Goal: Task Accomplishment & Management: Complete application form

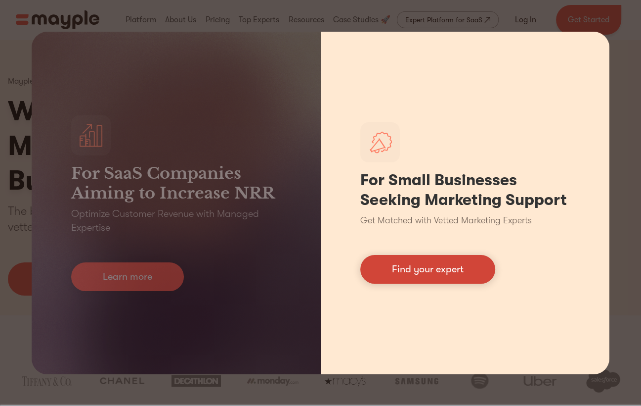
click at [480, 265] on link "Find your expert" at bounding box center [428, 269] width 135 height 29
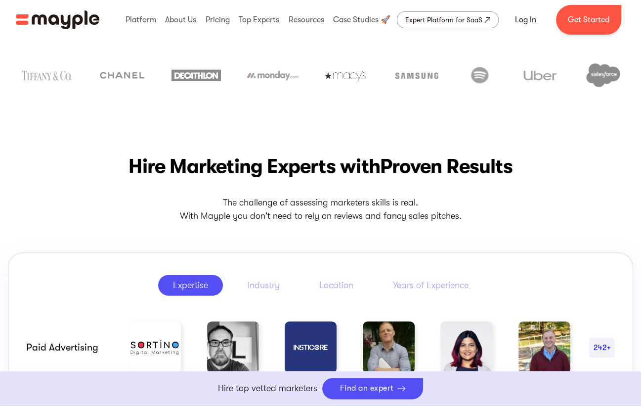
scroll to position [446, 0]
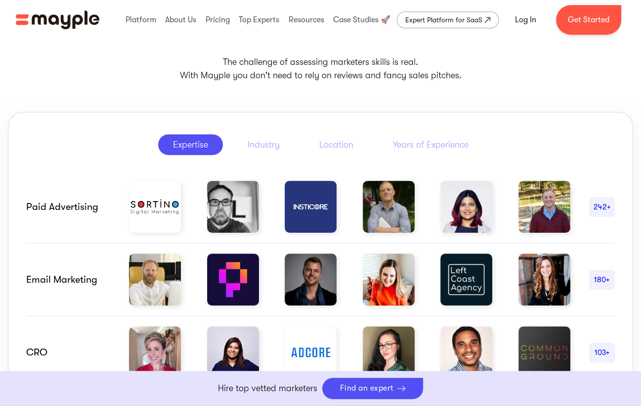
click at [357, 386] on link "Boost Your eCommerce Business Mayple's in your corner to help you make the righ…" at bounding box center [320, 387] width 641 height 35
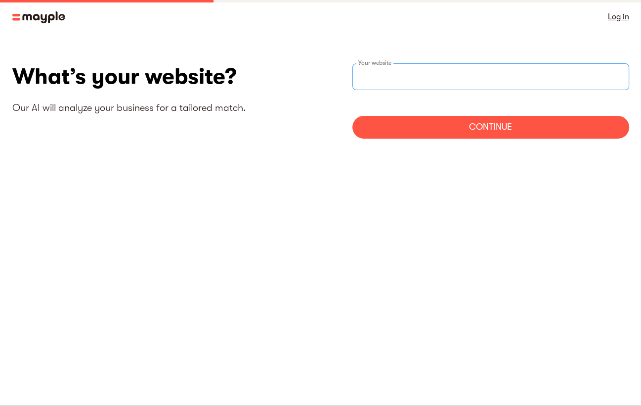
click at [410, 87] on input "websiteStep" at bounding box center [491, 76] width 277 height 27
type input "https://www.jcp-marketing-event.ch"
click at [500, 129] on div "Continue" at bounding box center [491, 127] width 277 height 23
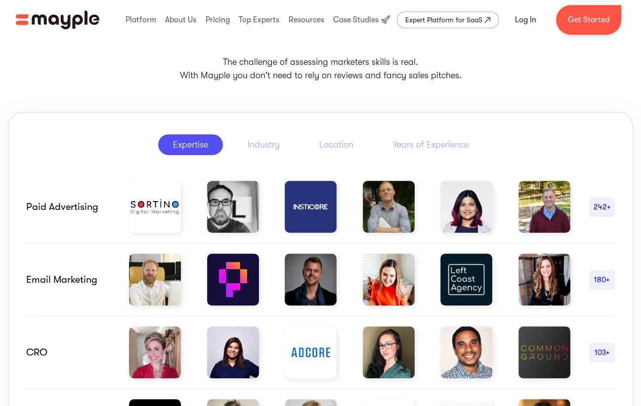
scroll to position [446, 0]
click at [332, 138] on div "Location" at bounding box center [336, 144] width 34 height 12
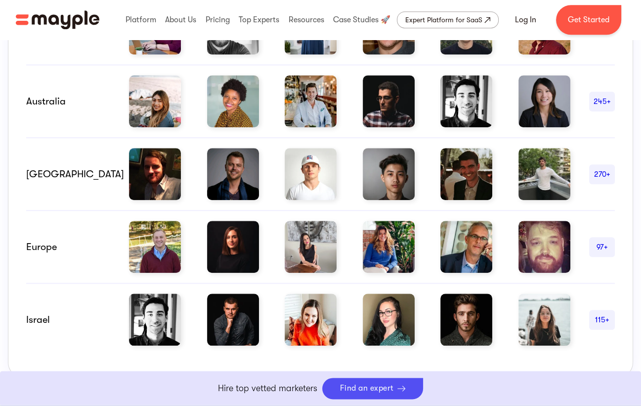
scroll to position [740, 0]
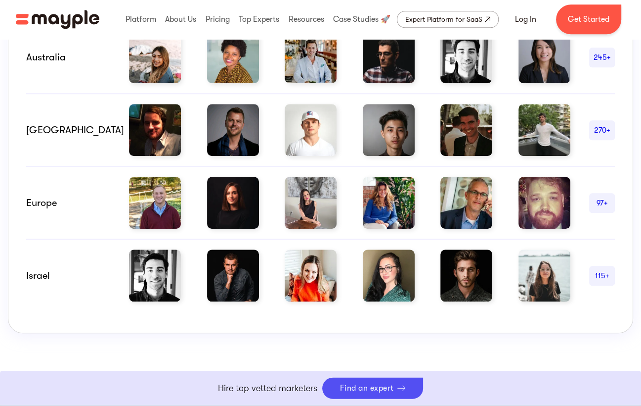
click at [46, 207] on div "Europe" at bounding box center [68, 203] width 84 height 12
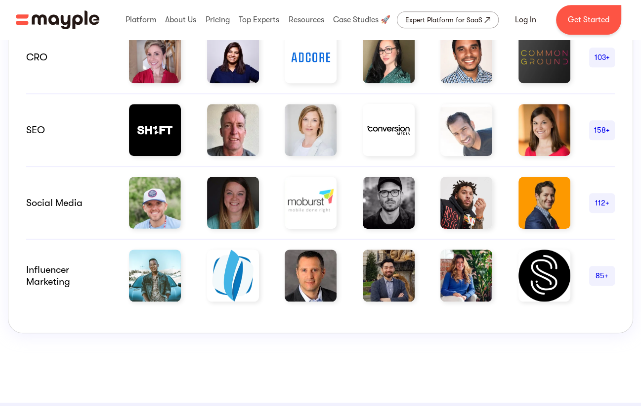
scroll to position [740, 0]
